Goal: Information Seeking & Learning: Learn about a topic

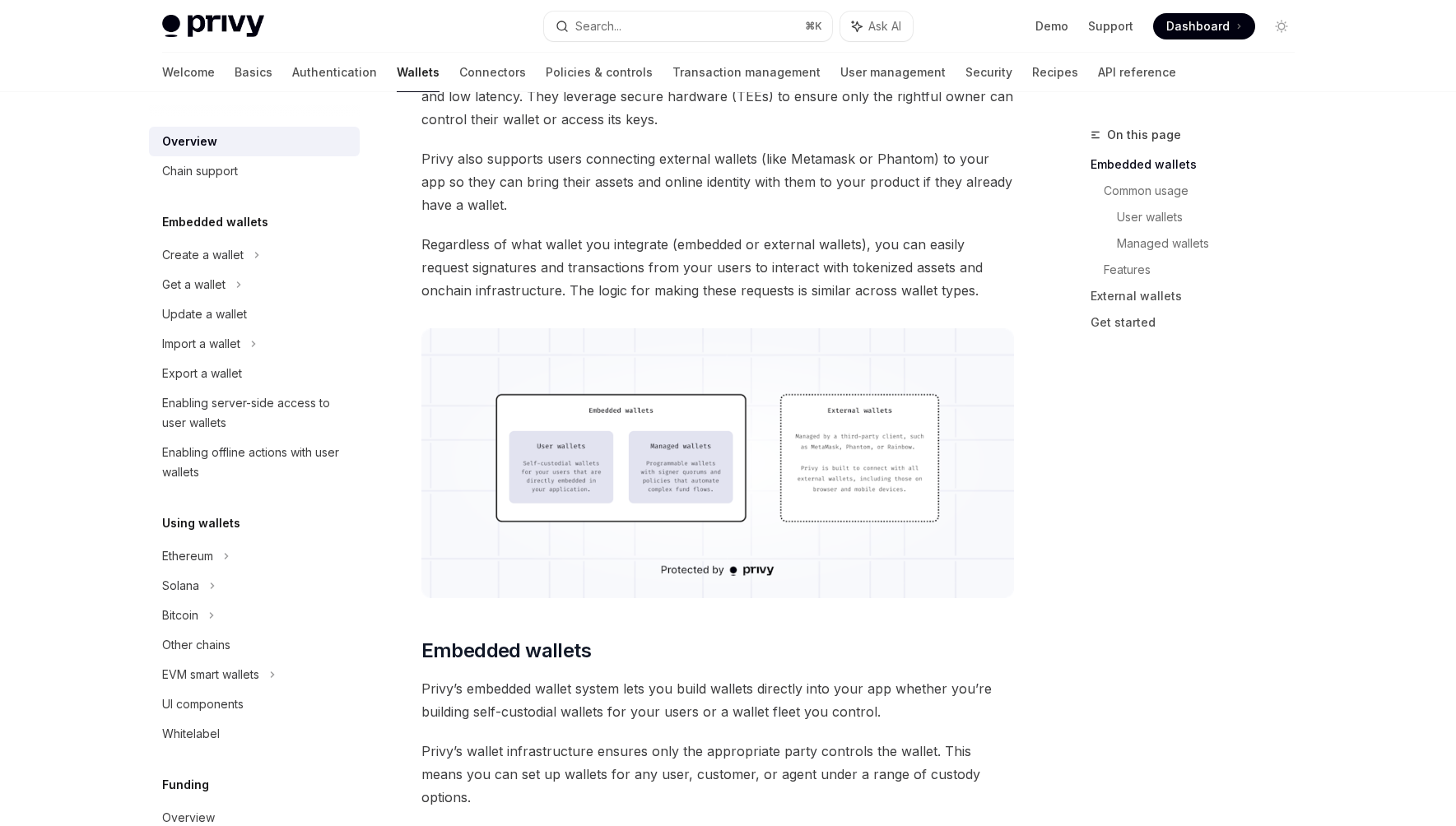
scroll to position [279, 0]
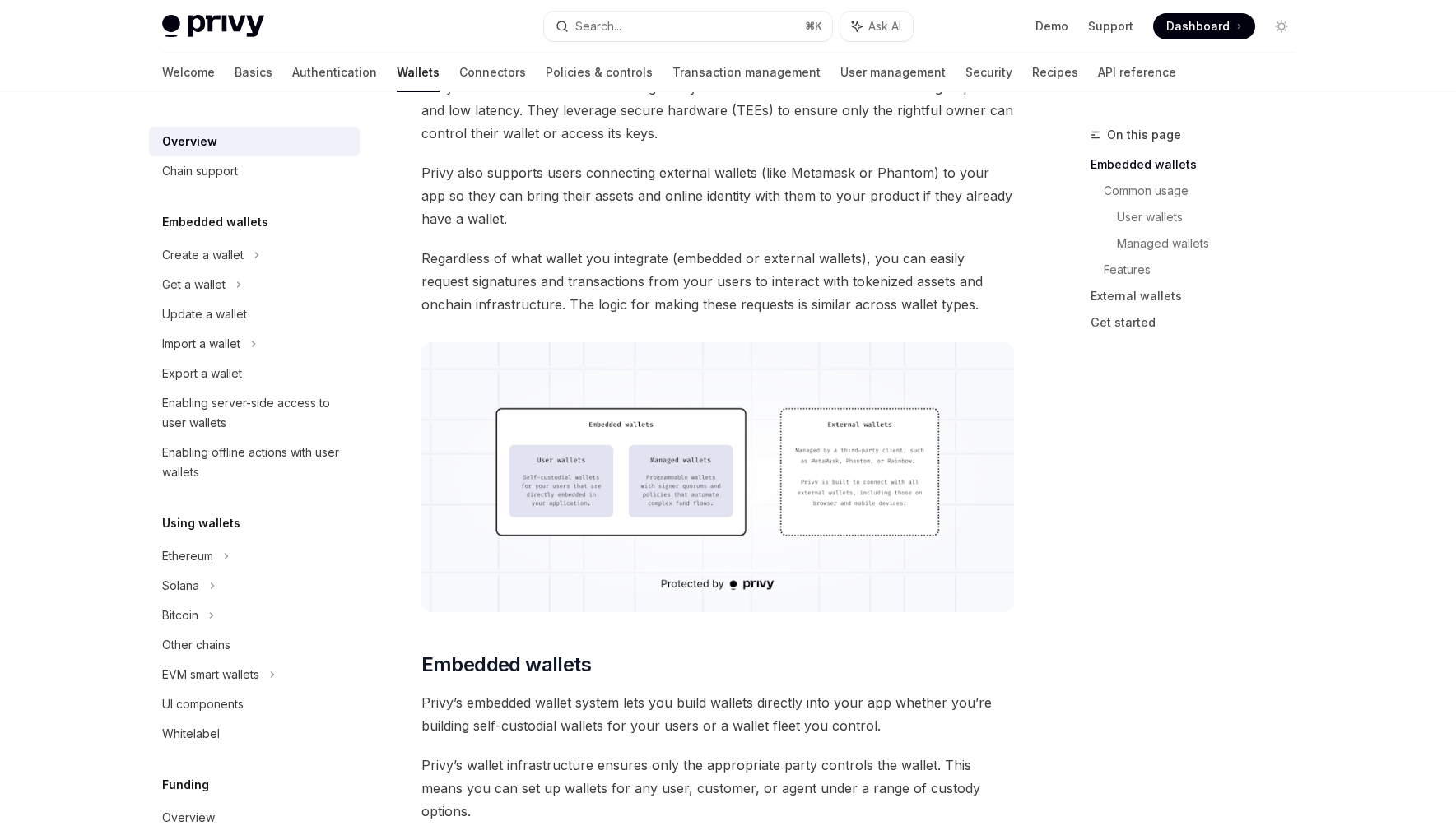
click at [687, 478] on img at bounding box center [718, 477] width 593 height 270
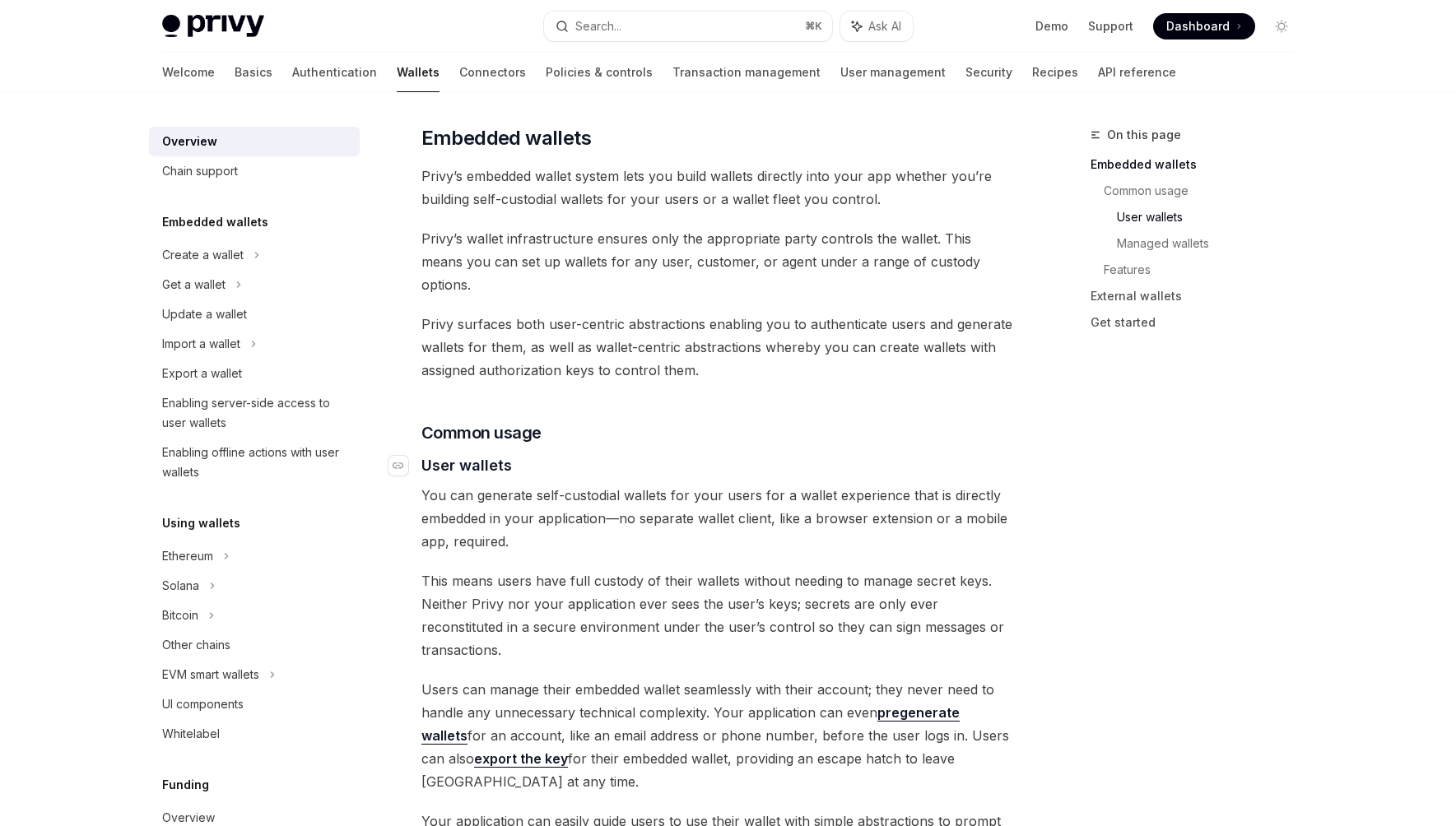
scroll to position [312, 0]
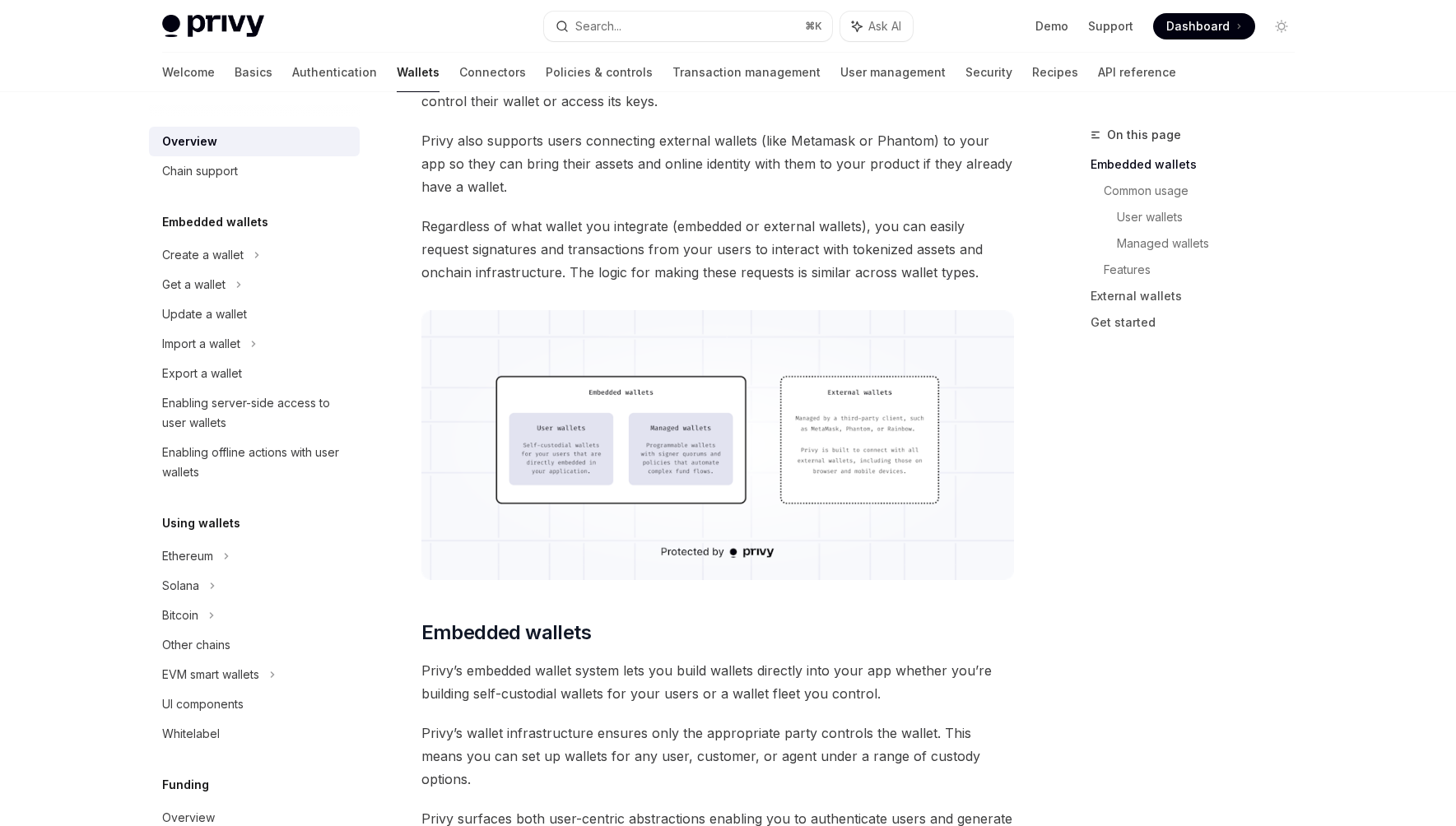
click at [661, 435] on img at bounding box center [718, 445] width 593 height 270
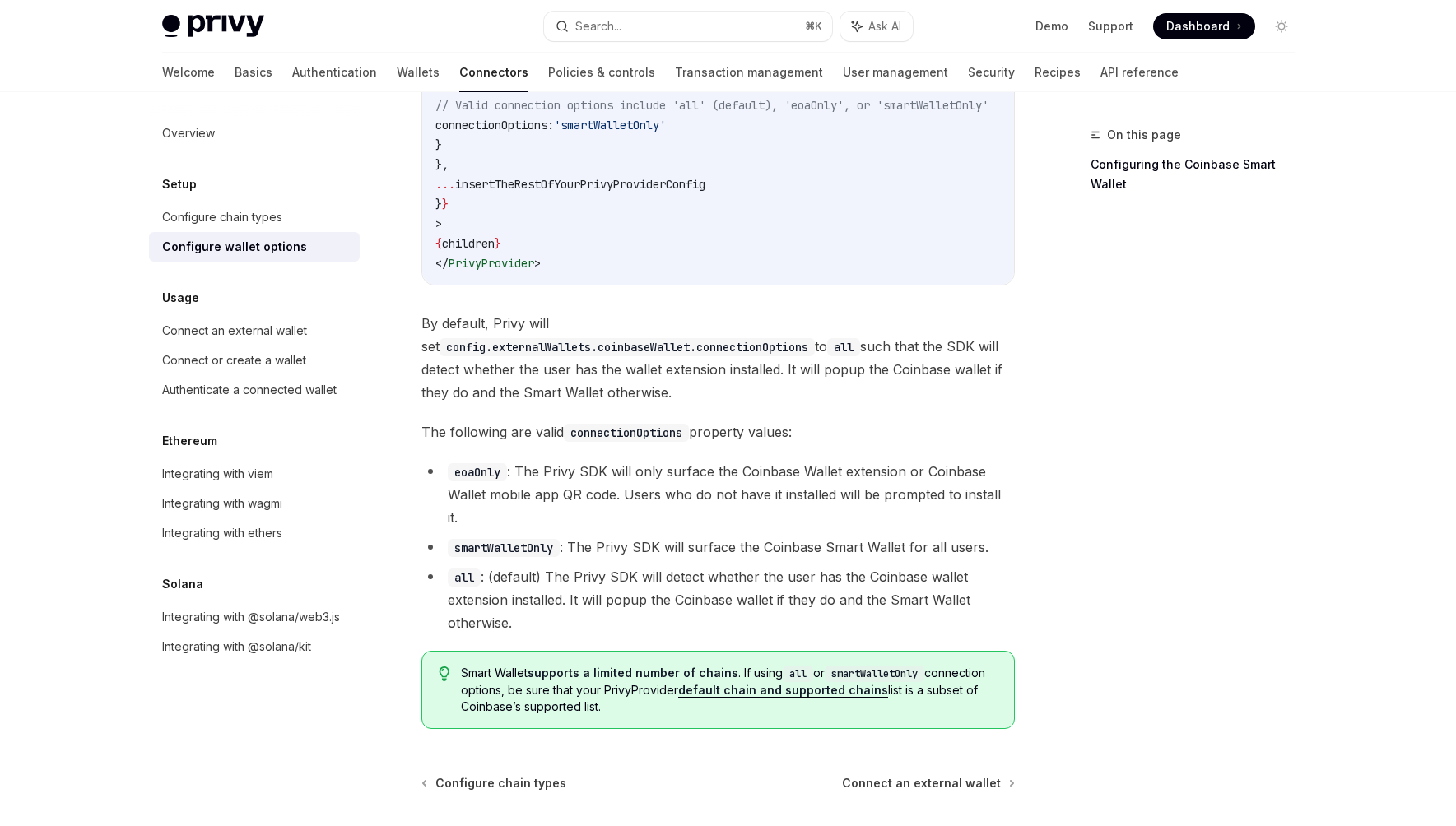
scroll to position [2262, 0]
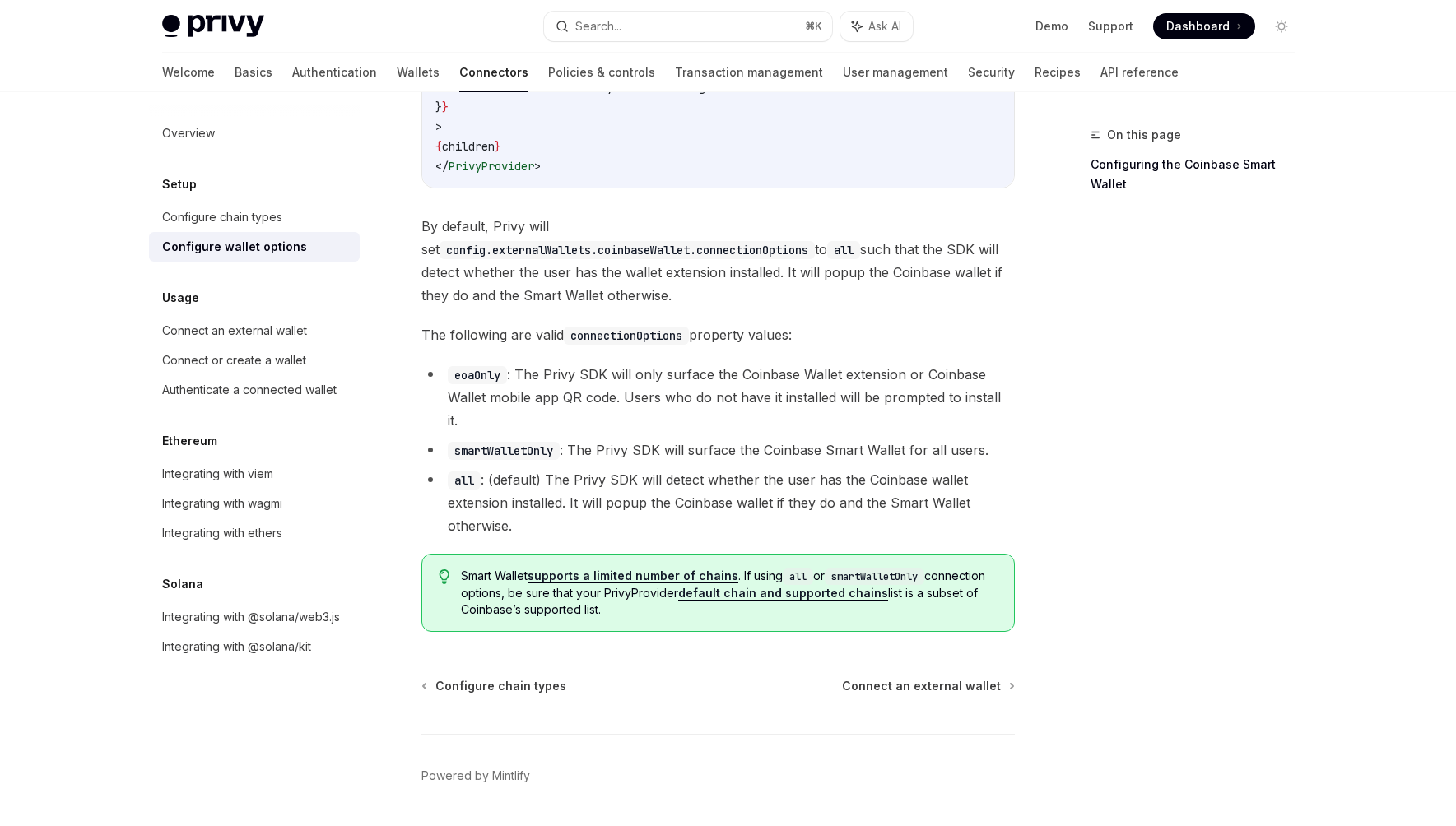
drag, startPoint x: 274, startPoint y: 360, endPoint x: 381, endPoint y: 364, distance: 107.1
click at [273, 360] on div "Connect or create a wallet" at bounding box center [234, 360] width 144 height 20
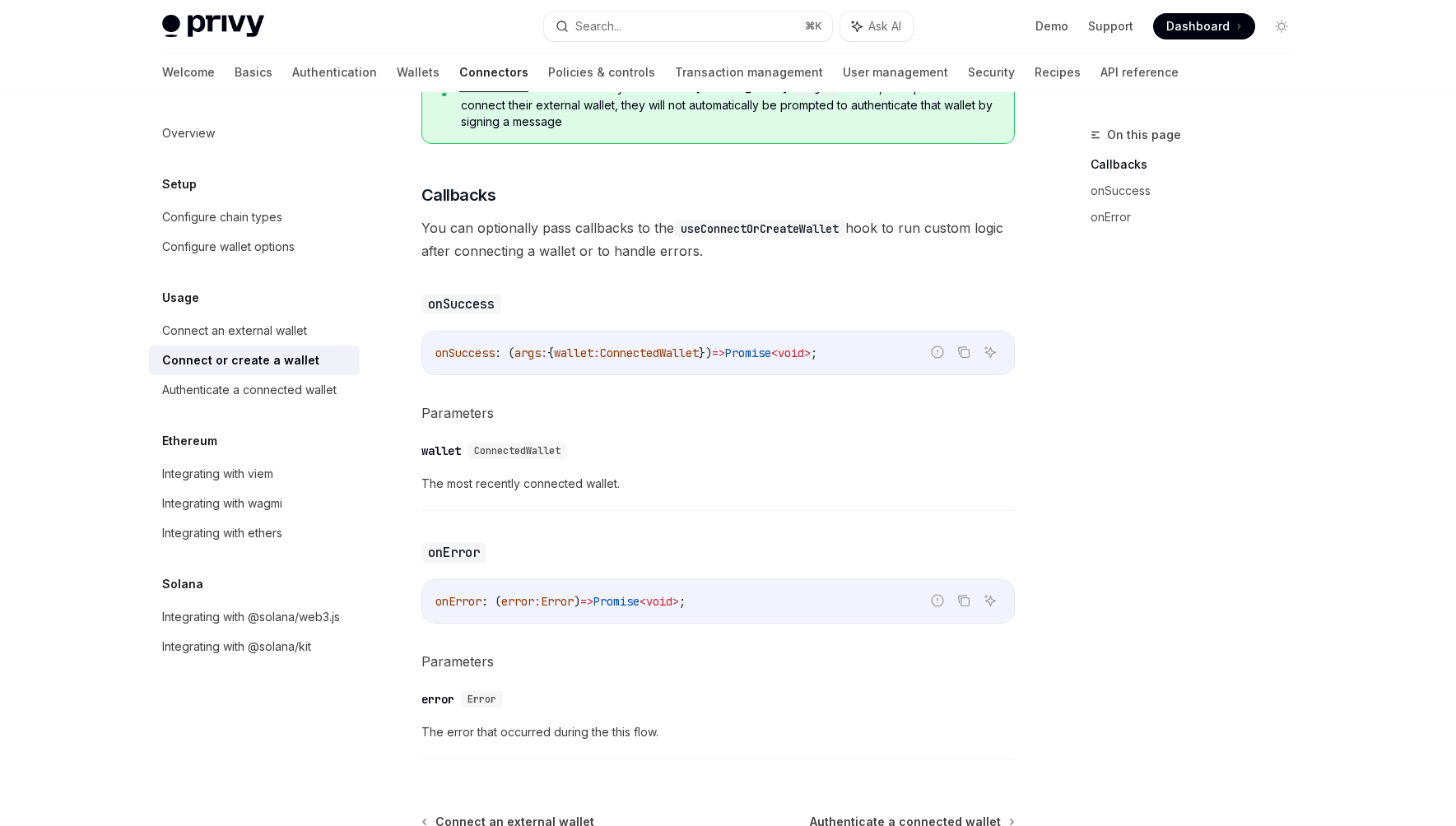
scroll to position [997, 0]
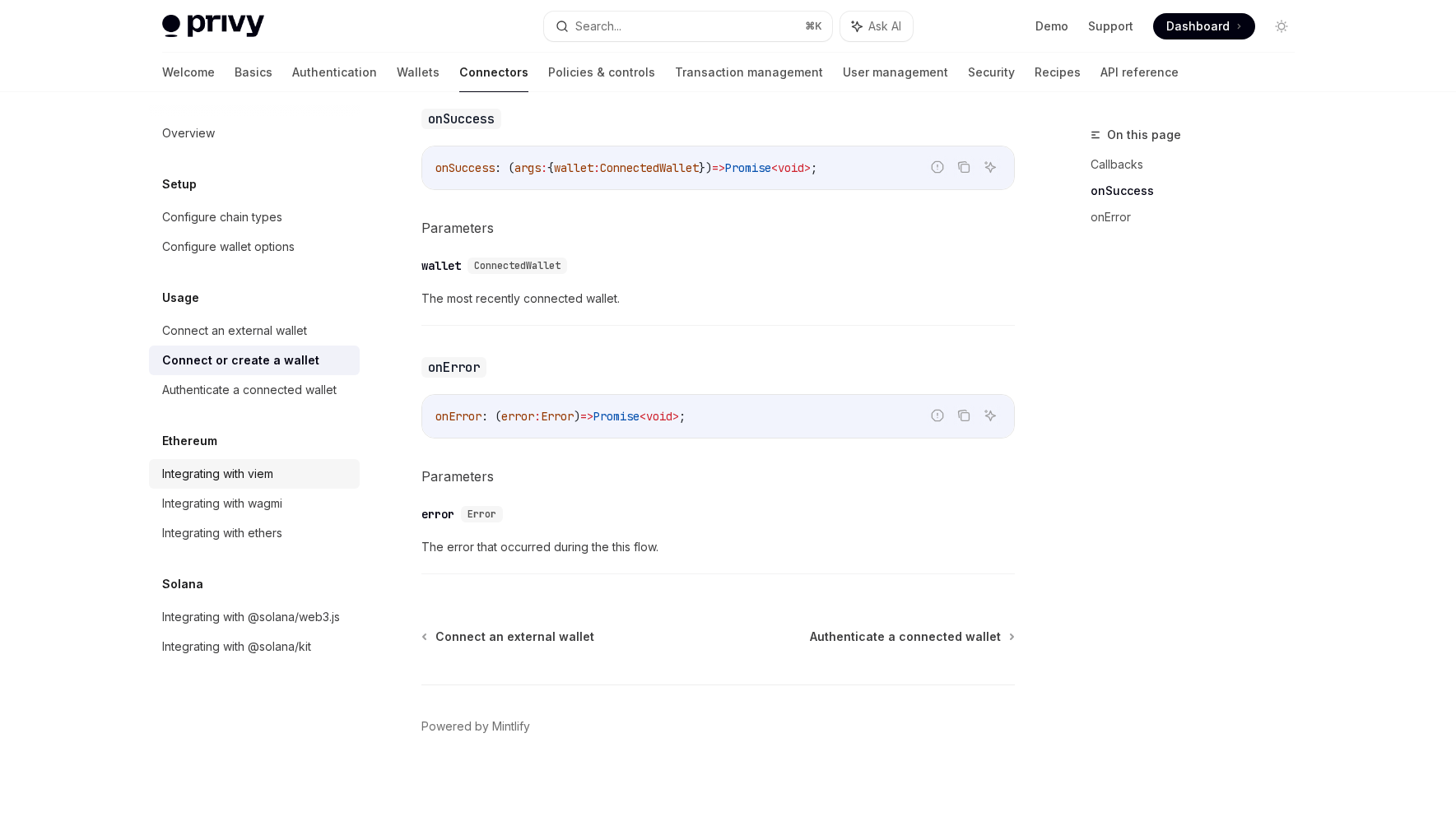
click at [254, 469] on div "Integrating with viem" at bounding box center [217, 473] width 111 height 20
type textarea "*"
